Goal: Information Seeking & Learning: Learn about a topic

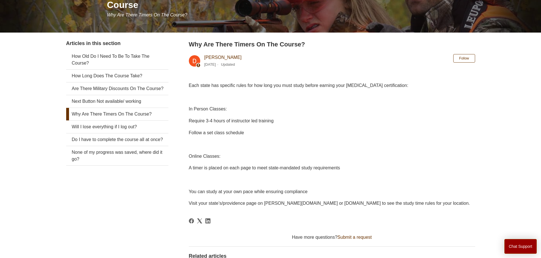
scroll to position [68, 0]
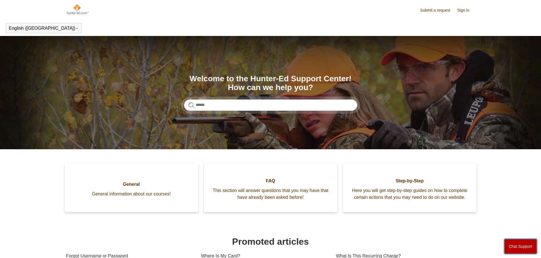
click at [520, 246] on button "Chat Support" at bounding box center [520, 246] width 33 height 15
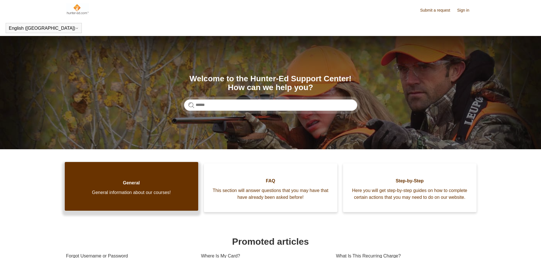
click at [129, 200] on link "General General information about our courses!" at bounding box center [131, 186] width 133 height 49
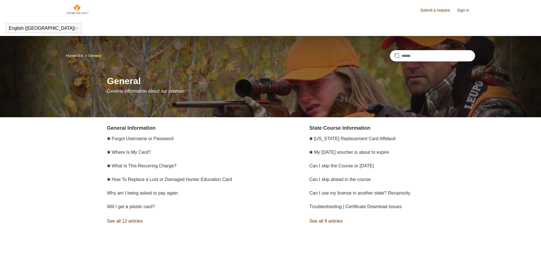
click at [66, 56] on link "Hunter-Ed" at bounding box center [74, 56] width 17 height 4
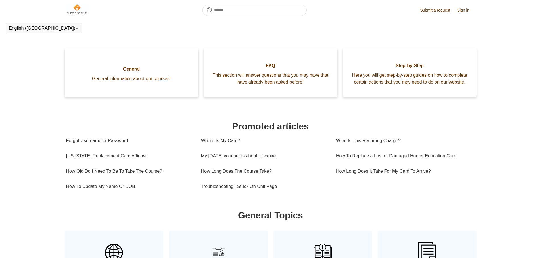
scroll to position [85, 0]
